Goal: Information Seeking & Learning: Learn about a topic

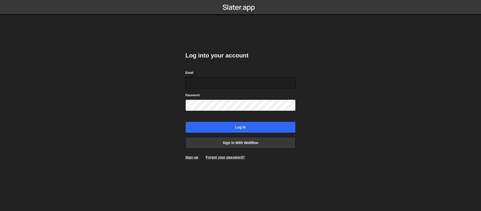
type input "sam@samcom.design"
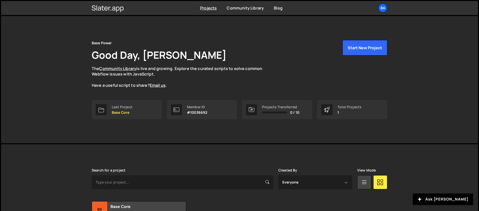
click at [108, 10] on icon at bounding box center [108, 8] width 32 height 9
click at [277, 8] on link "Blog" at bounding box center [278, 8] width 9 height 6
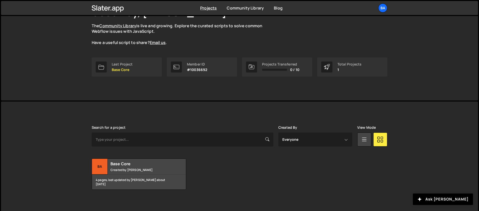
scroll to position [47, 0]
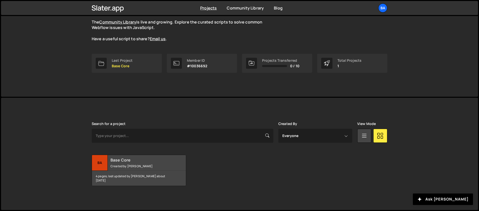
click at [100, 163] on div "Ba" at bounding box center [100, 163] width 16 height 16
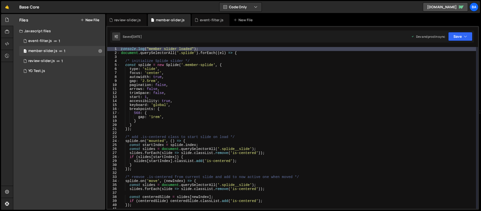
click at [44, 127] on div "Files New File Javascript files 1 event-filter.js 1 7 member-slider.js 1 38 rev…" at bounding box center [59, 112] width 92 height 196
type textarea "start: 1,"
drag, startPoint x: 314, startPoint y: 99, endPoint x: 416, endPoint y: 124, distance: 104.7
click at [315, 99] on div "console . log ( "member slider loaded" ) ; document . querySelectorAll ( '.spli…" at bounding box center [298, 132] width 356 height 170
